Goal: Transaction & Acquisition: Purchase product/service

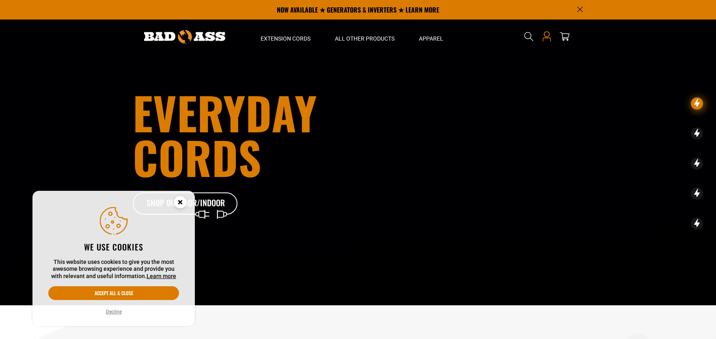
click at [547, 37] on icon at bounding box center [547, 34] width 6 height 6
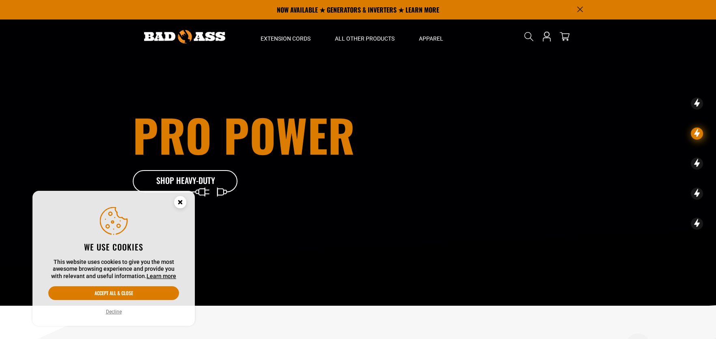
click at [180, 201] on icon "Cookie Consent" at bounding box center [180, 202] width 3 height 3
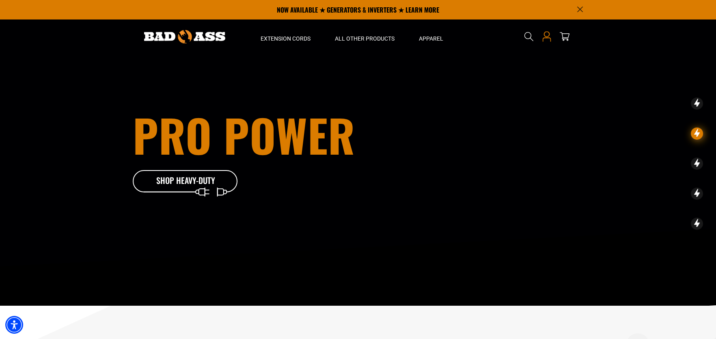
click at [543, 35] on icon at bounding box center [547, 36] width 11 height 11
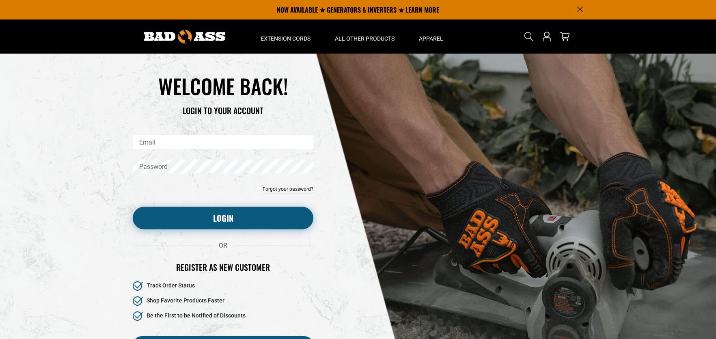
click at [235, 221] on button "Login" at bounding box center [223, 218] width 181 height 23
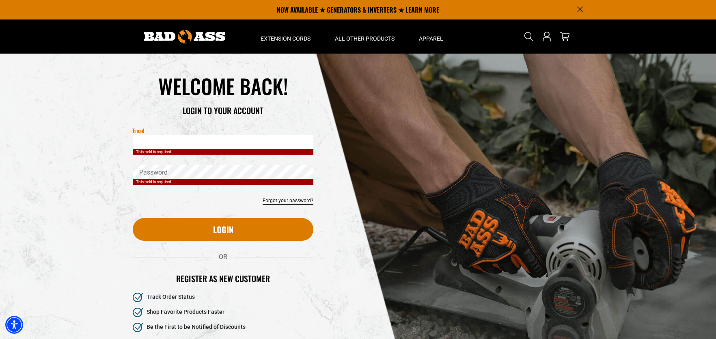
click at [160, 138] on input "Email" at bounding box center [223, 142] width 181 height 14
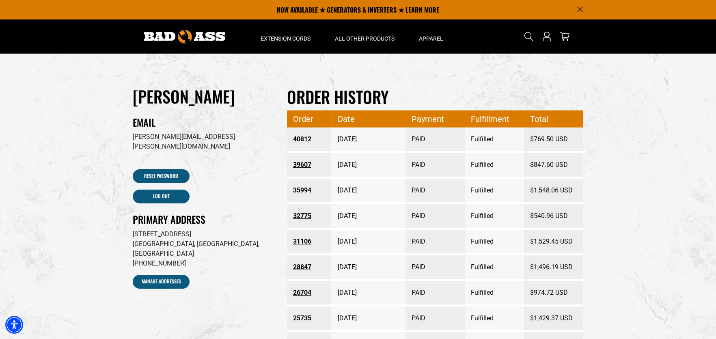
click at [299, 138] on link "40812" at bounding box center [309, 139] width 32 height 15
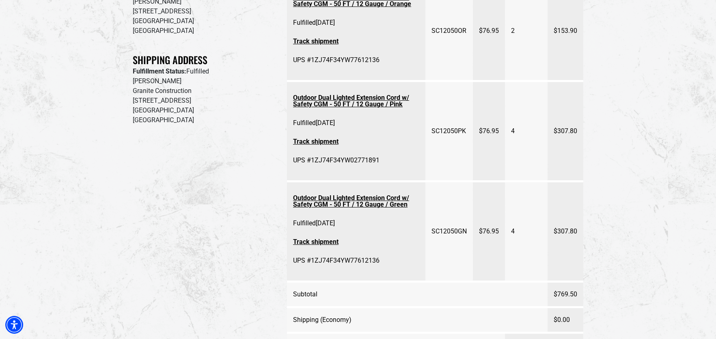
scroll to position [284, 0]
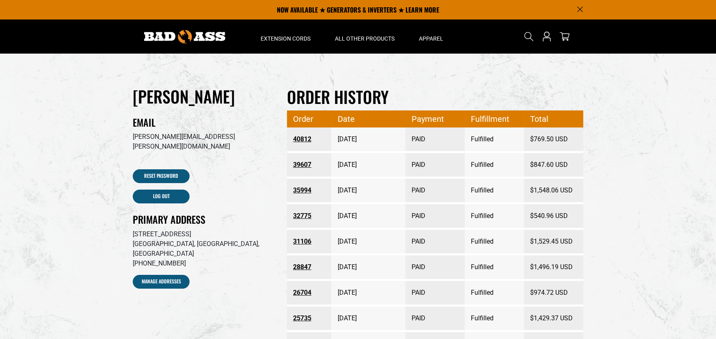
click at [301, 165] on link "39607" at bounding box center [309, 165] width 32 height 15
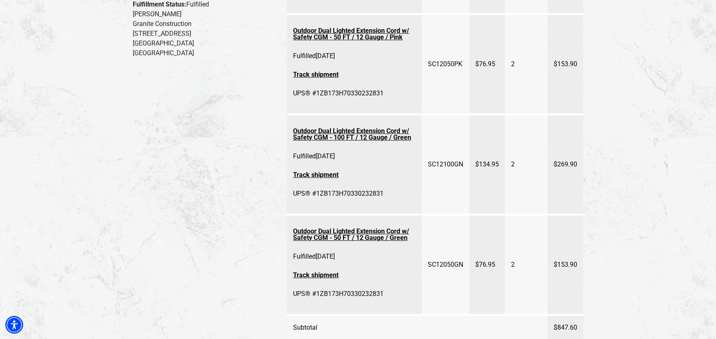
scroll to position [244, 0]
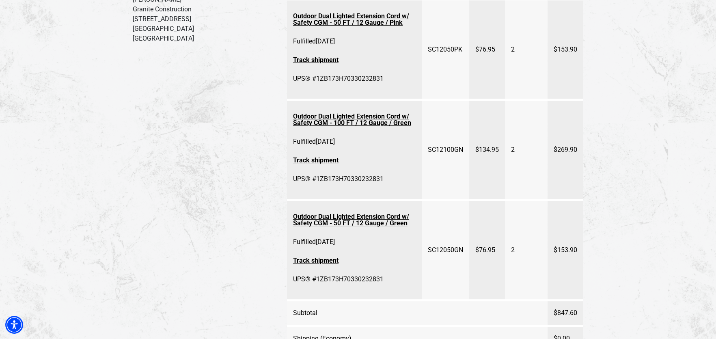
click at [328, 115] on link "Outdoor Dual Lighted Extension Cord w/ Safety CGM - 100 FT / 12 Gauge / Green" at bounding box center [354, 119] width 123 height 21
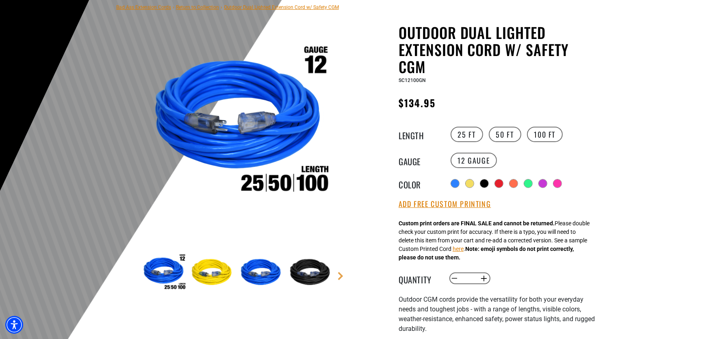
scroll to position [122, 0]
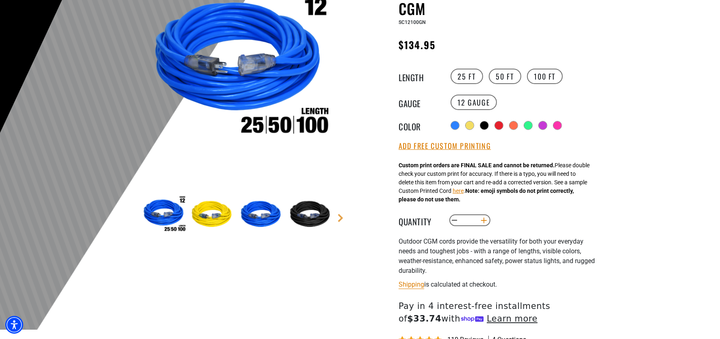
click at [486, 219] on button "Increase quantity for Outdoor Dual Lighted Extension Cord w/ Safety CGM" at bounding box center [484, 221] width 13 height 14
type input "*"
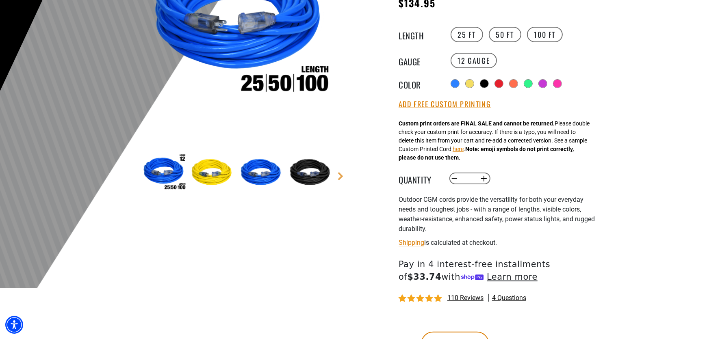
scroll to position [244, 0]
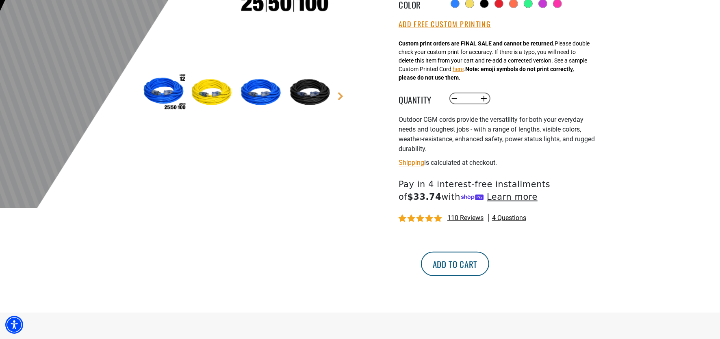
click at [489, 258] on button "Add to cart" at bounding box center [455, 264] width 68 height 24
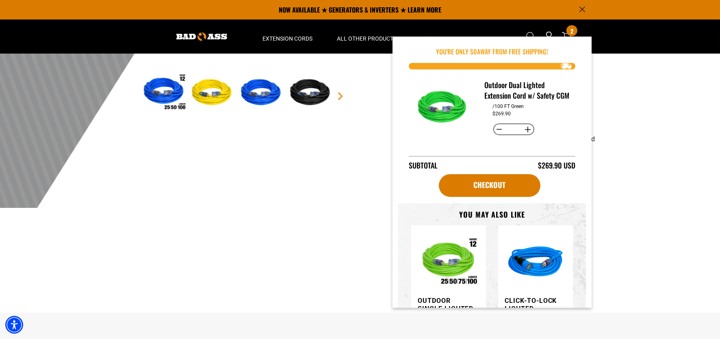
click at [664, 106] on div at bounding box center [360, 9] width 720 height 398
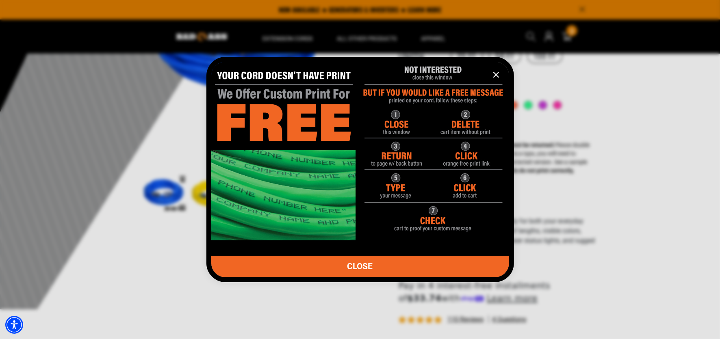
scroll to position [122, 0]
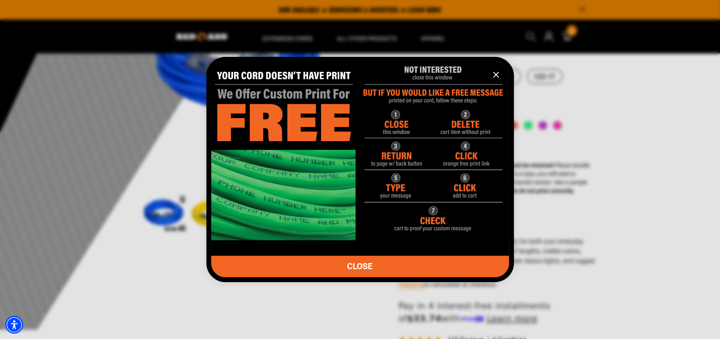
click at [497, 73] on icon "information" at bounding box center [495, 74] width 5 height 5
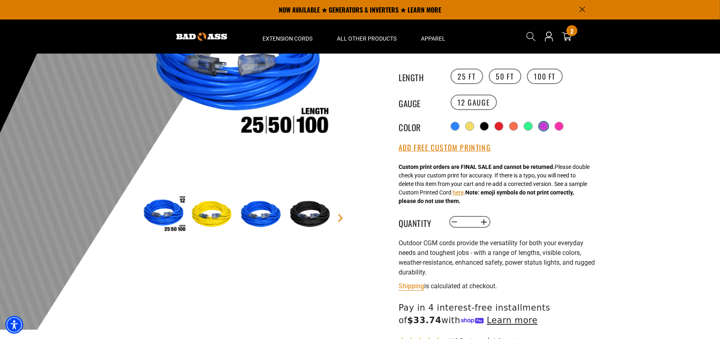
click at [545, 123] on div at bounding box center [543, 126] width 8 height 8
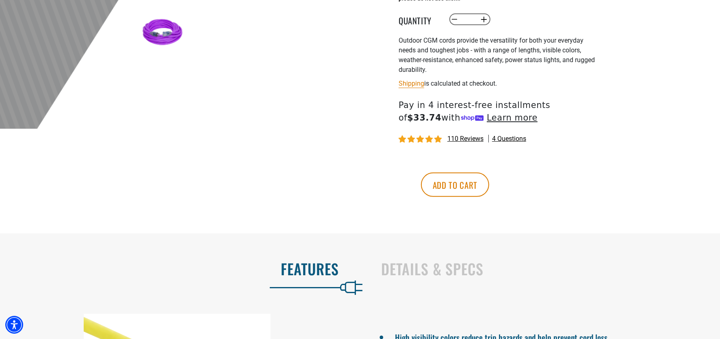
scroll to position [324, 0]
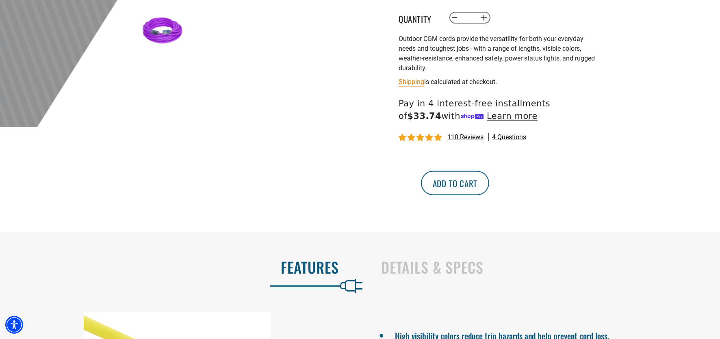
click at [489, 180] on button "Add to cart" at bounding box center [455, 183] width 68 height 24
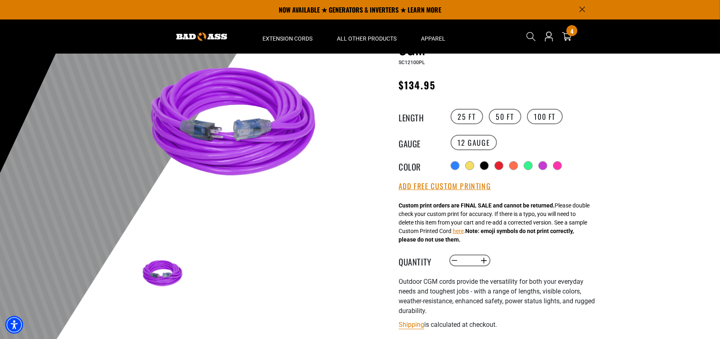
scroll to position [81, 0]
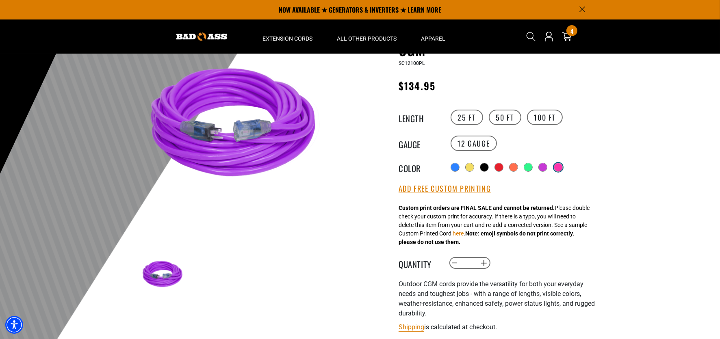
click at [561, 164] on div at bounding box center [558, 167] width 8 height 8
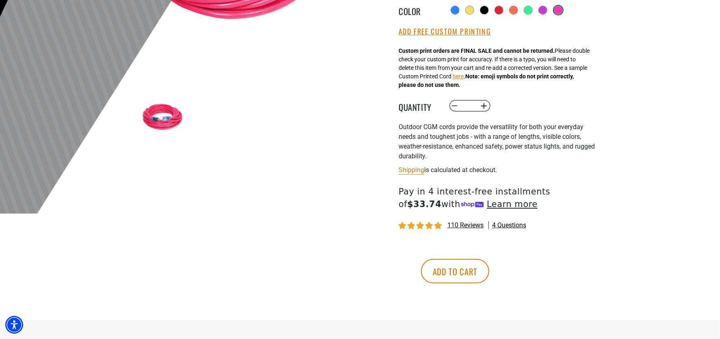
scroll to position [244, 0]
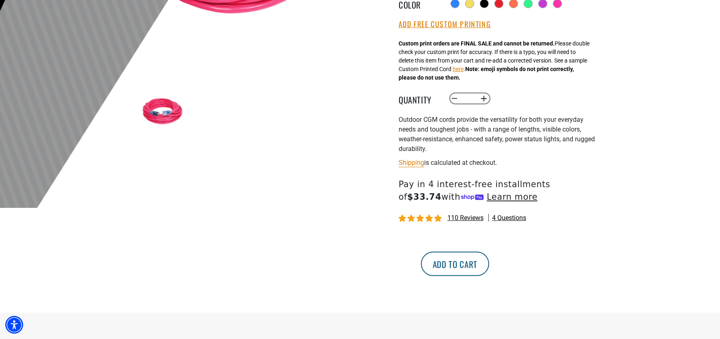
click at [489, 266] on button "Add to cart" at bounding box center [455, 264] width 68 height 24
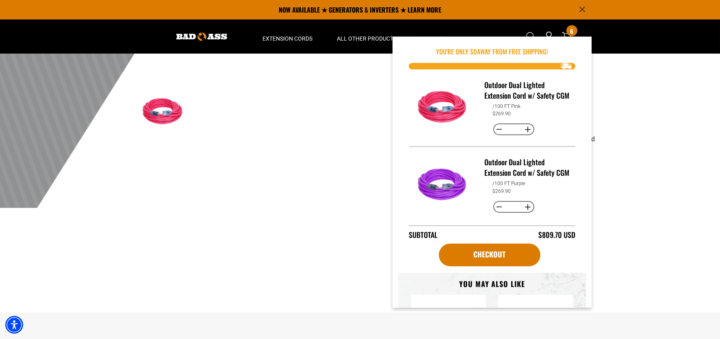
click at [642, 95] on div at bounding box center [360, 9] width 720 height 398
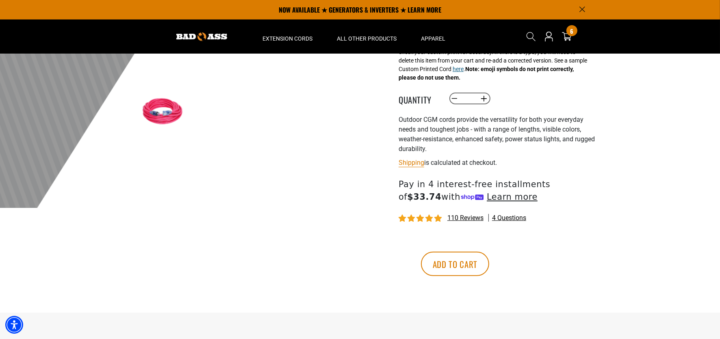
scroll to position [81, 0]
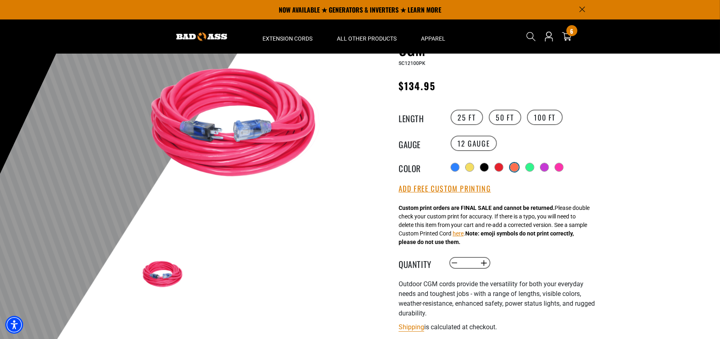
click at [515, 166] on div at bounding box center [514, 167] width 8 height 8
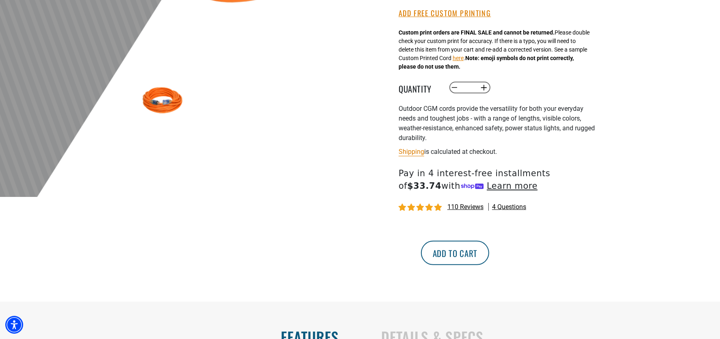
scroll to position [324, 0]
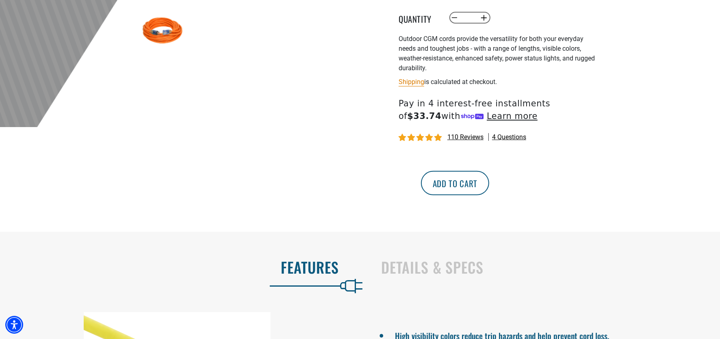
click at [489, 184] on button "Add to cart" at bounding box center [455, 183] width 68 height 24
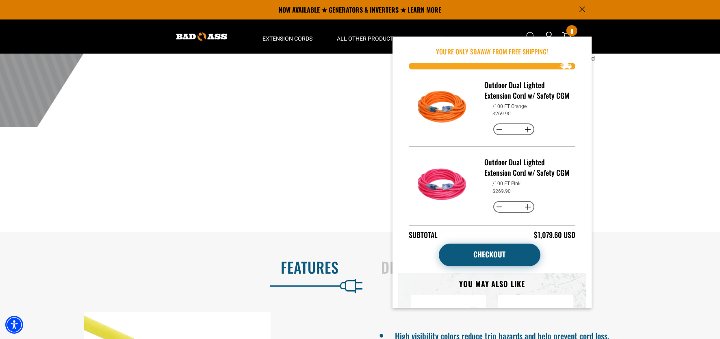
click at [478, 256] on link "Checkout" at bounding box center [490, 255] width 102 height 23
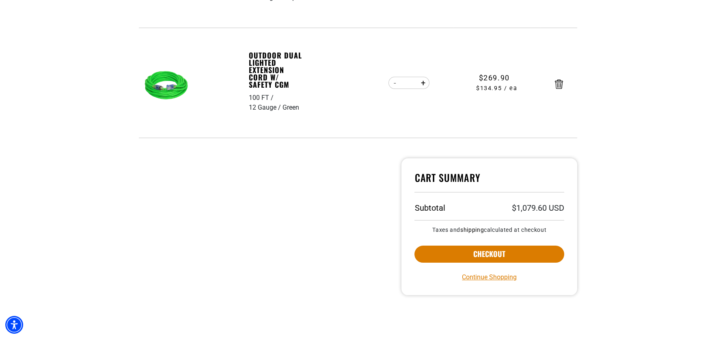
scroll to position [487, 0]
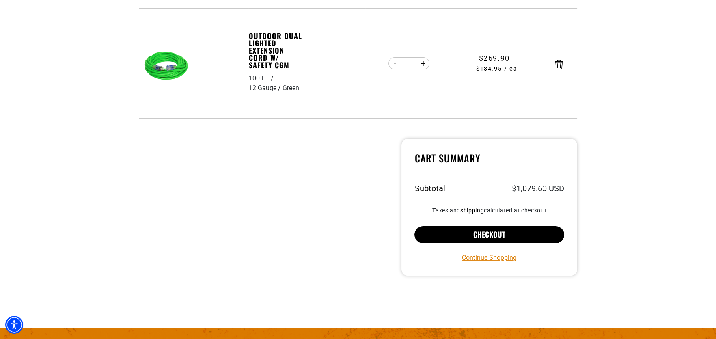
click at [487, 231] on button "Checkout" at bounding box center [490, 234] width 150 height 17
